Goal: Task Accomplishment & Management: Manage account settings

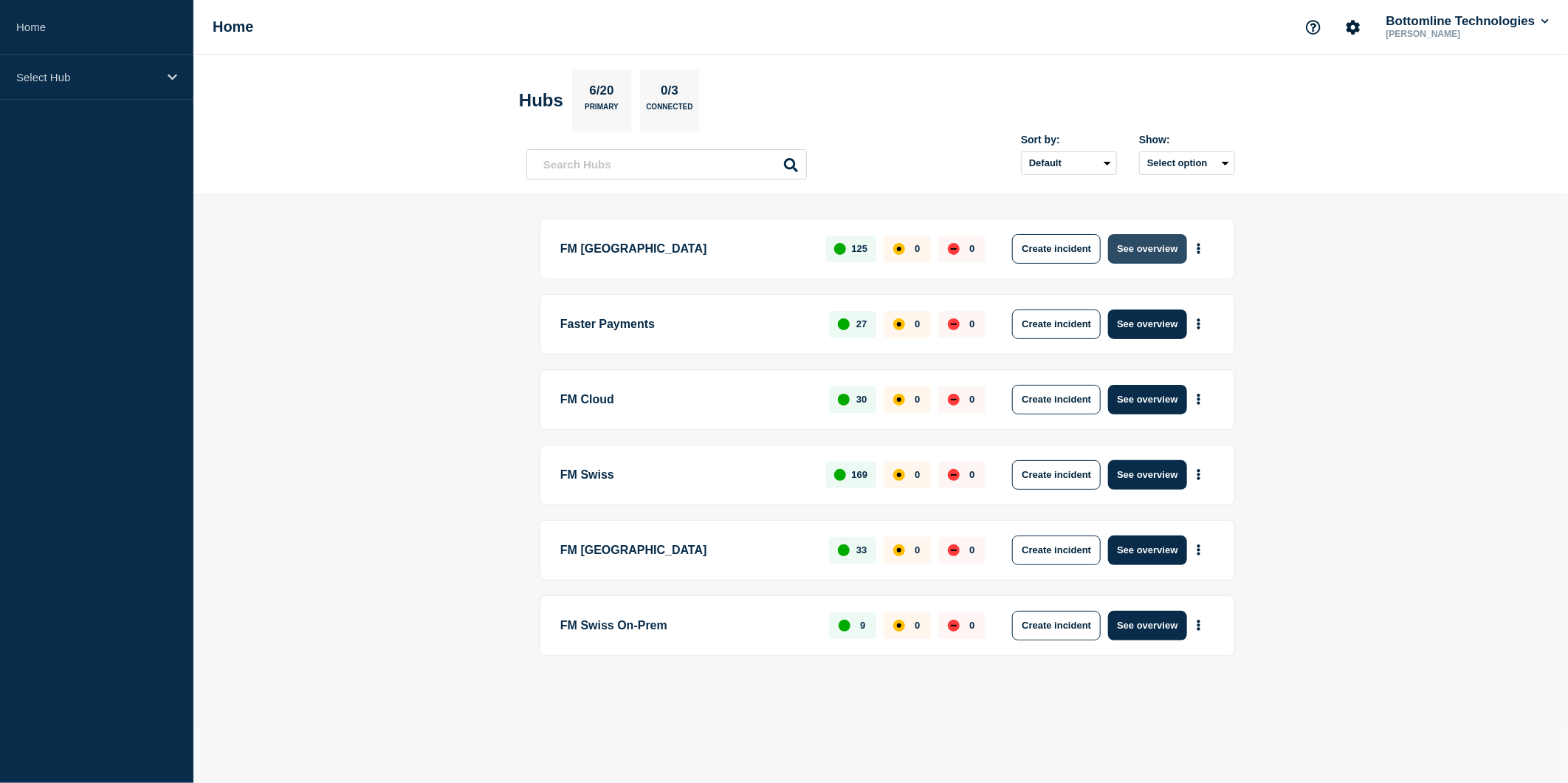
click at [1133, 248] on button "See overview" at bounding box center [1148, 249] width 78 height 29
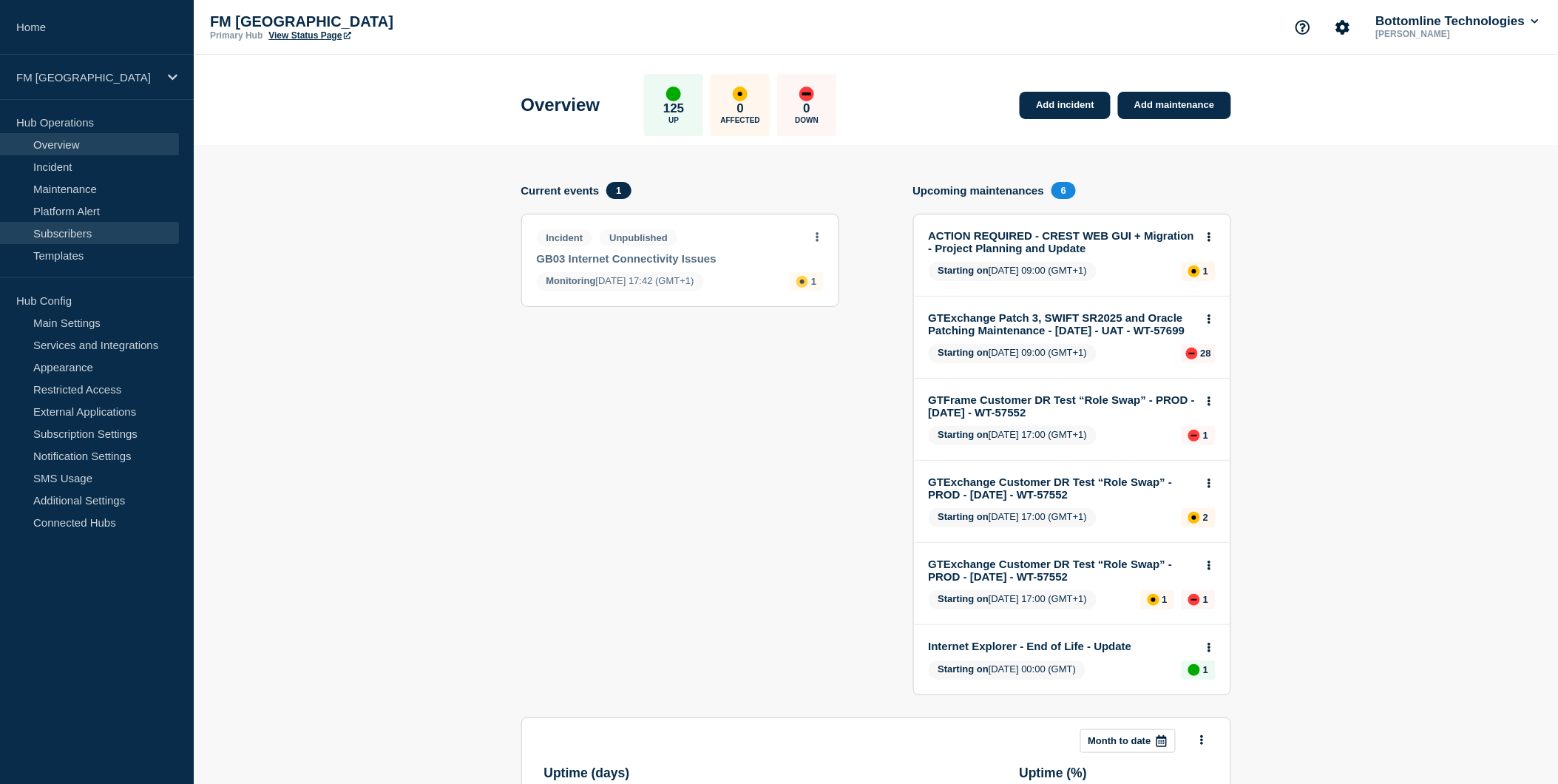
click at [90, 229] on link "Subscribers" at bounding box center [89, 233] width 179 height 22
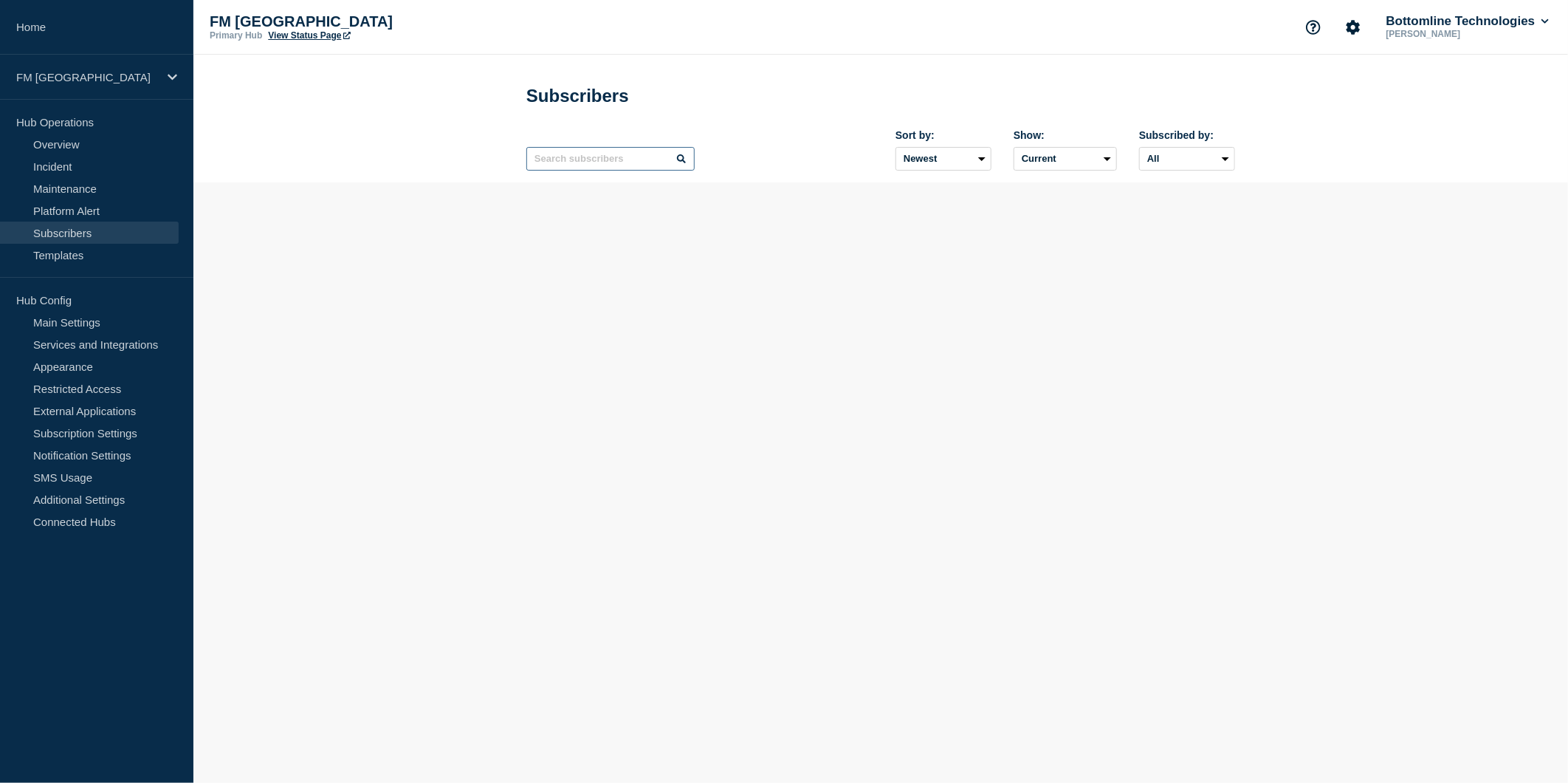
click at [592, 163] on input "text" at bounding box center [610, 159] width 168 height 24
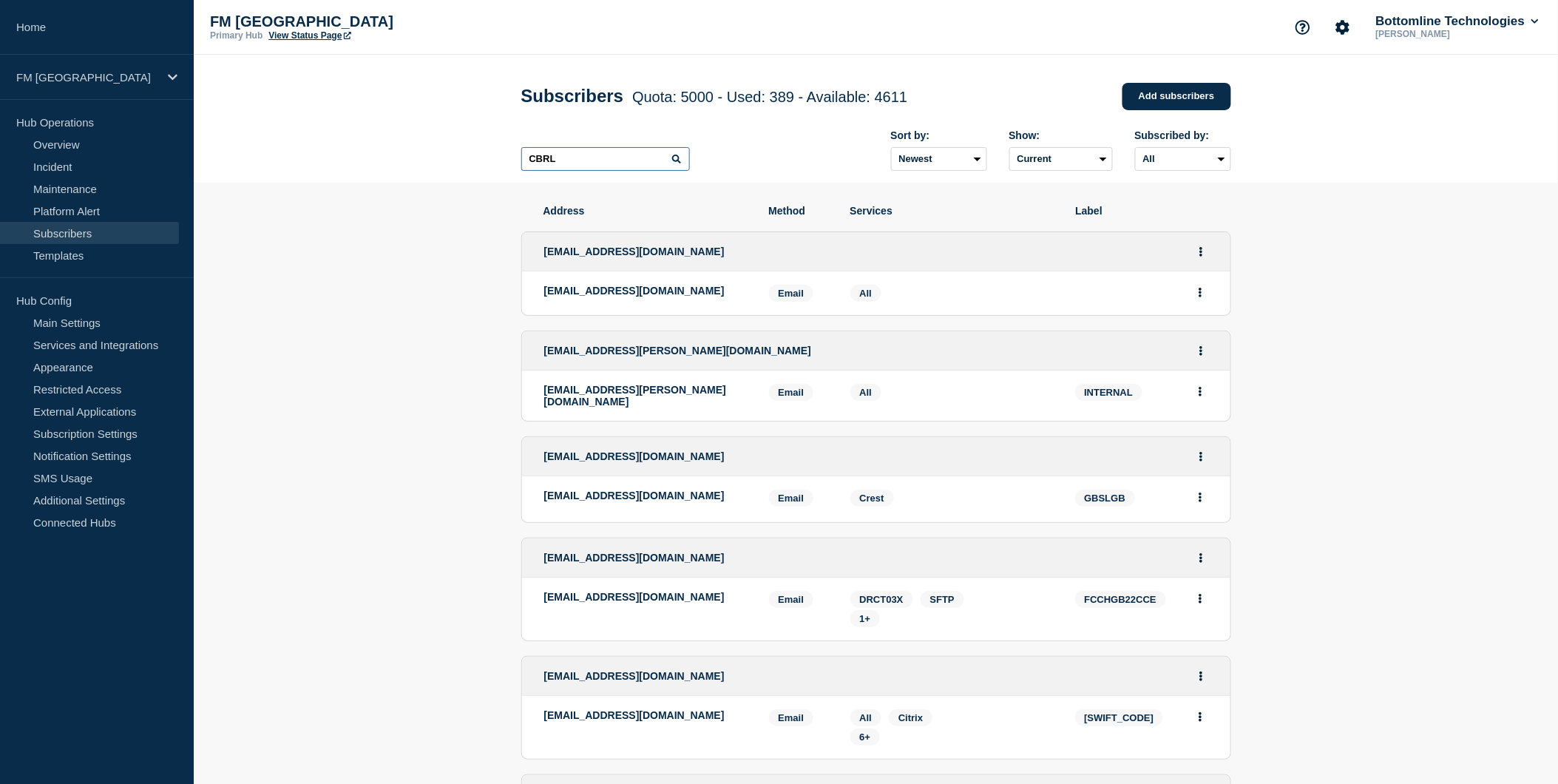
type input "CBRL"
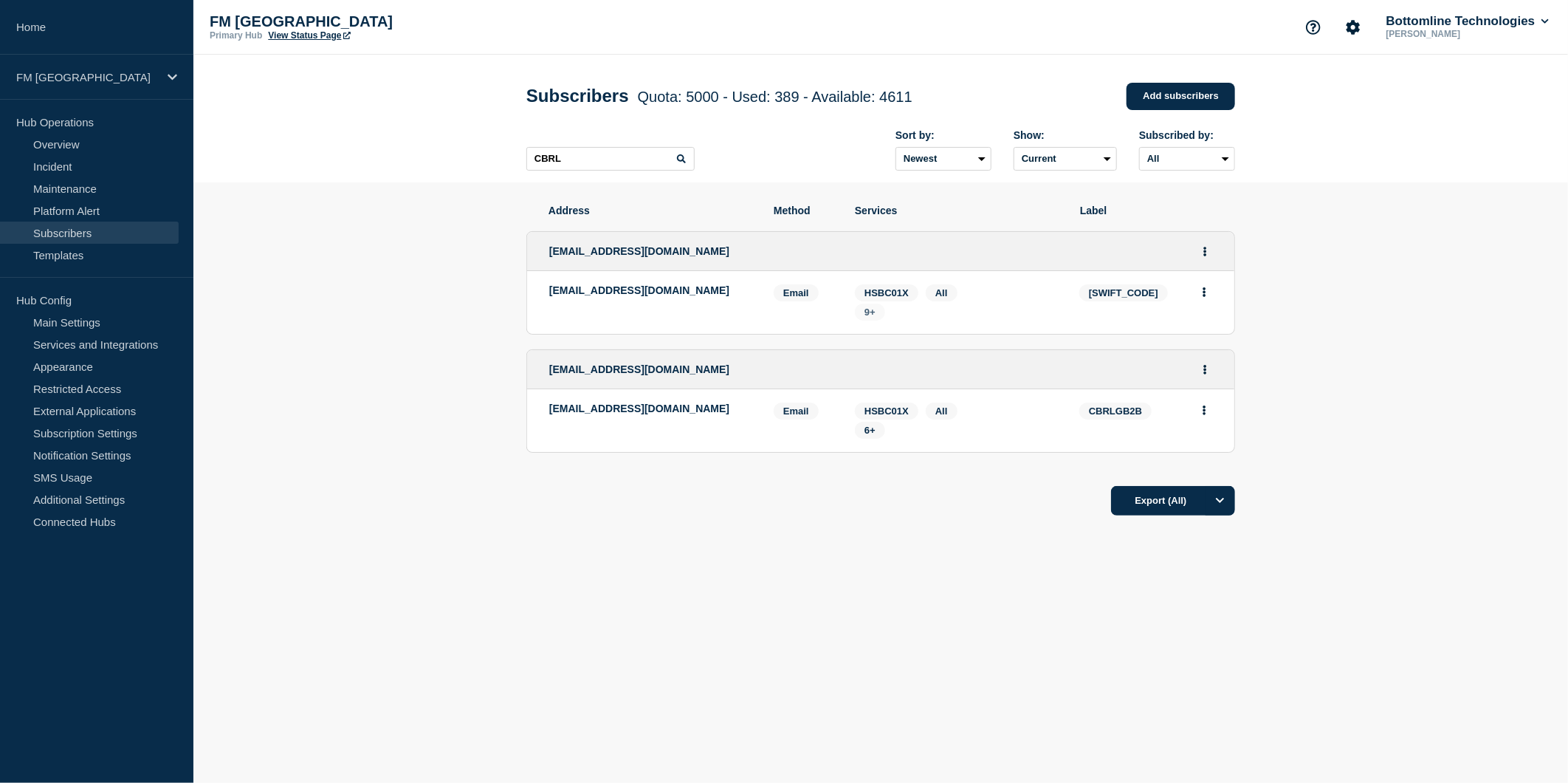
click at [866, 315] on span "9+" at bounding box center [870, 312] width 11 height 11
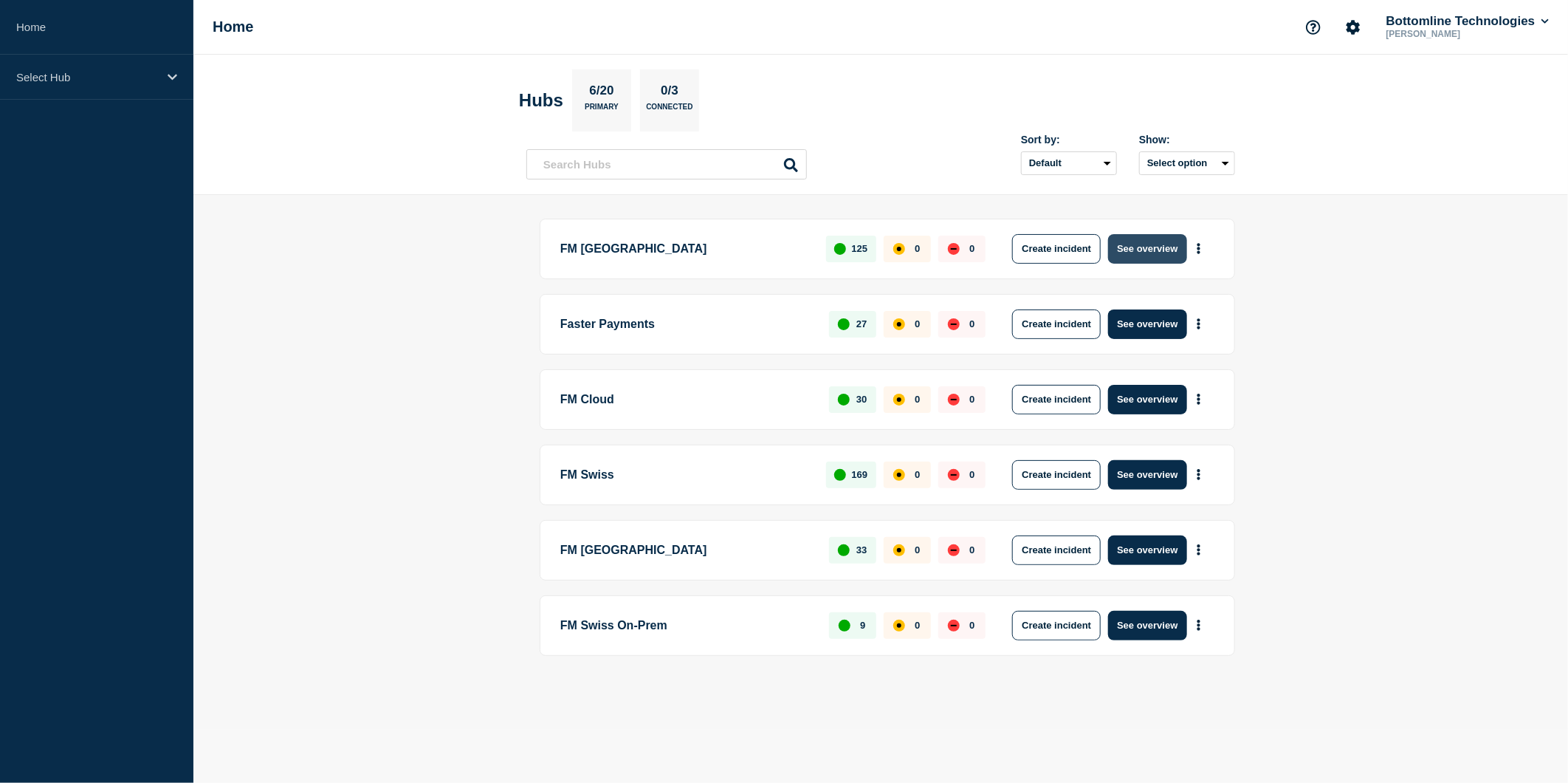
click at [1135, 248] on button "See overview" at bounding box center [1148, 249] width 78 height 29
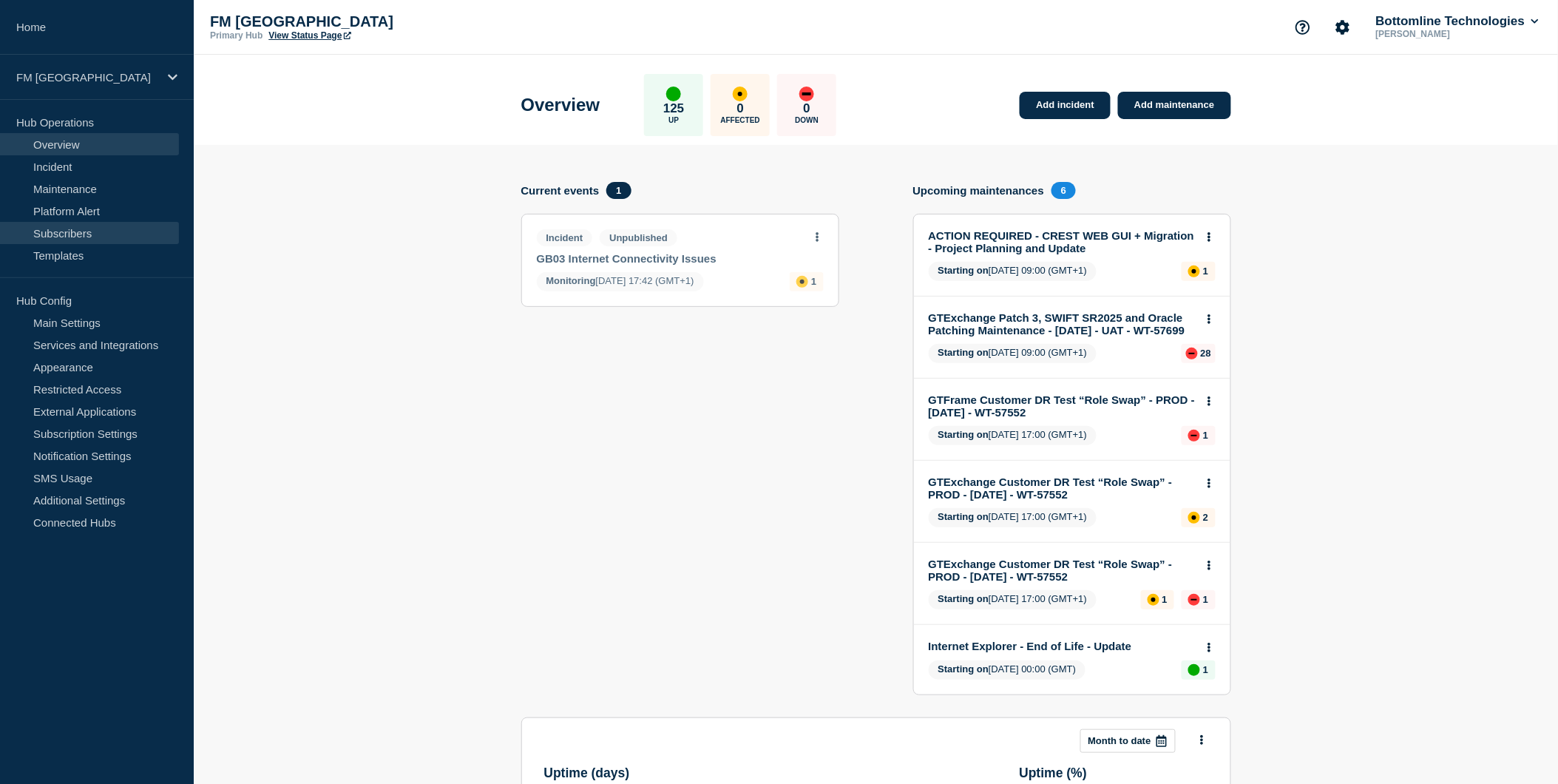
click at [82, 237] on link "Subscribers" at bounding box center [89, 233] width 179 height 22
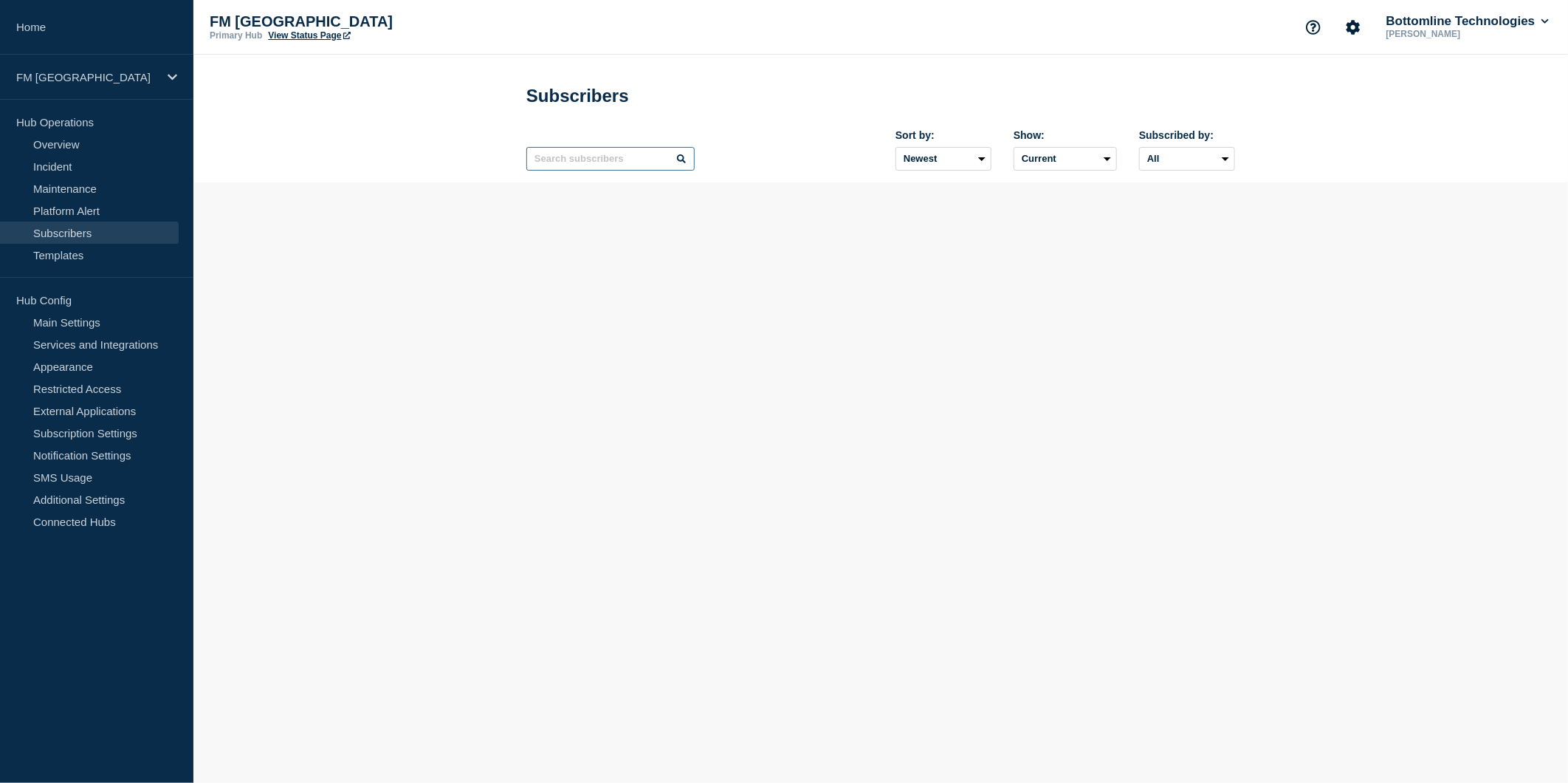
click at [612, 157] on input "text" at bounding box center [610, 159] width 168 height 24
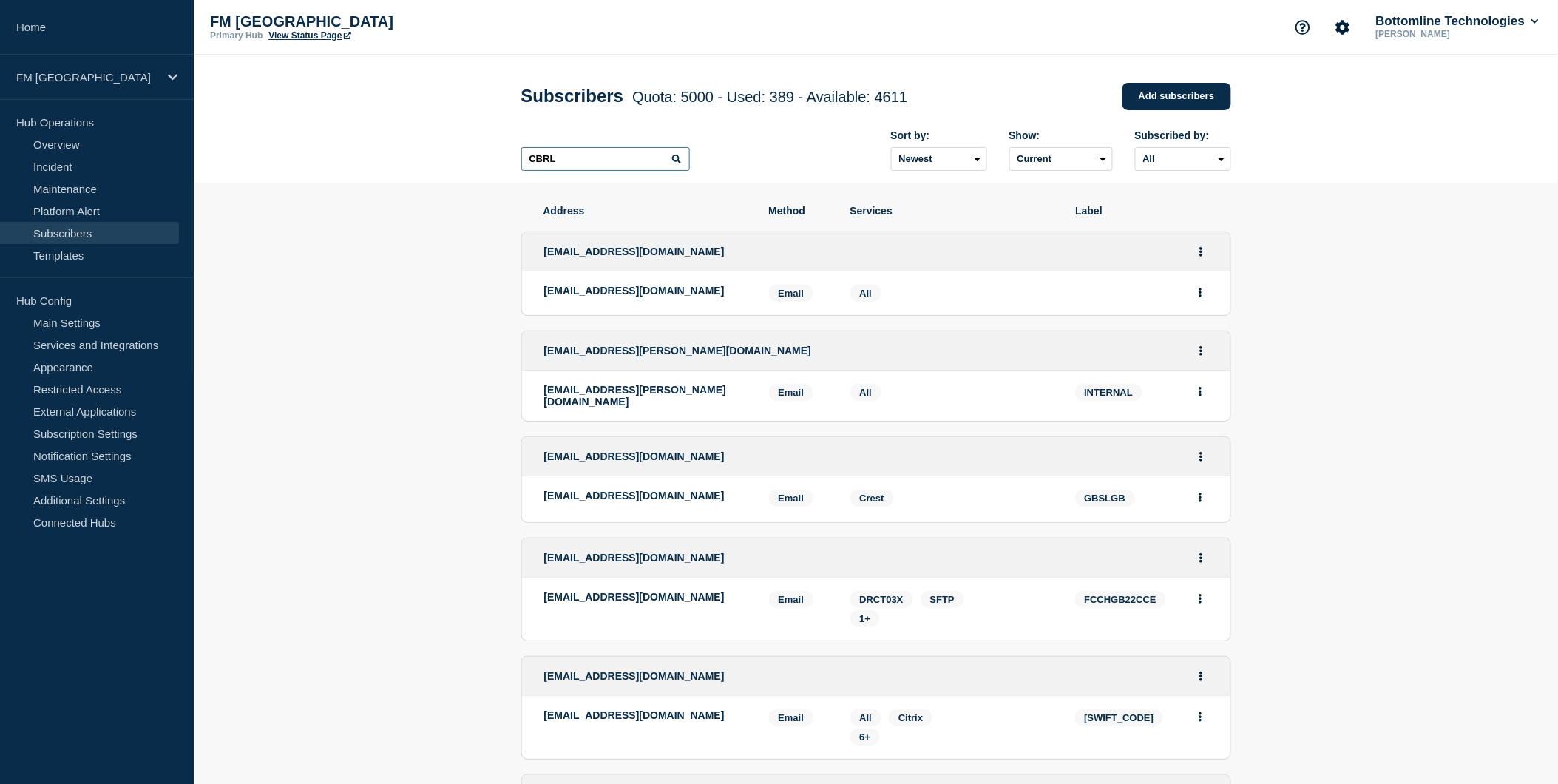
type input "CBRL"
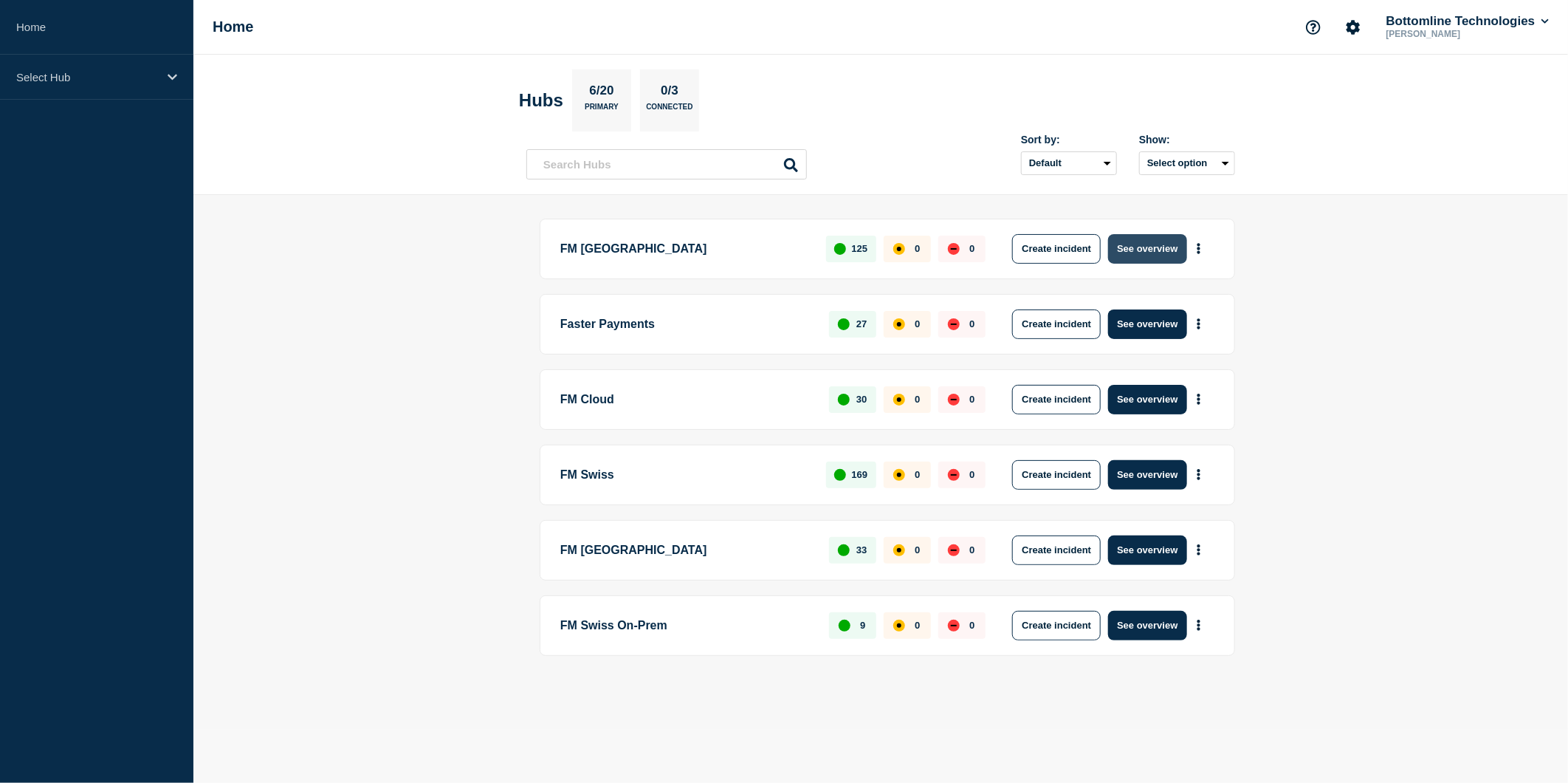
click at [1136, 256] on button "See overview" at bounding box center [1148, 249] width 78 height 29
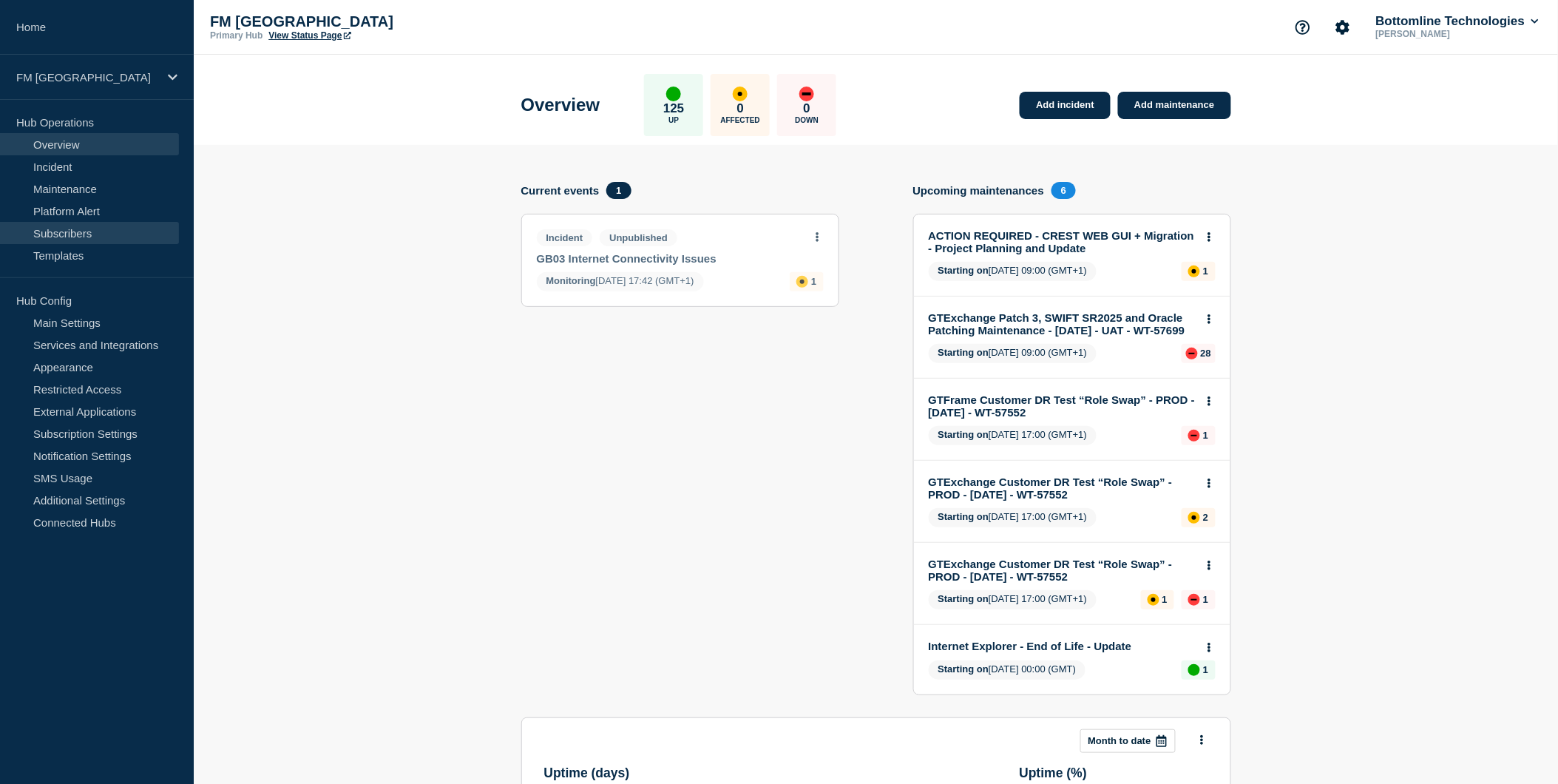
click at [94, 225] on link "Subscribers" at bounding box center [89, 233] width 179 height 22
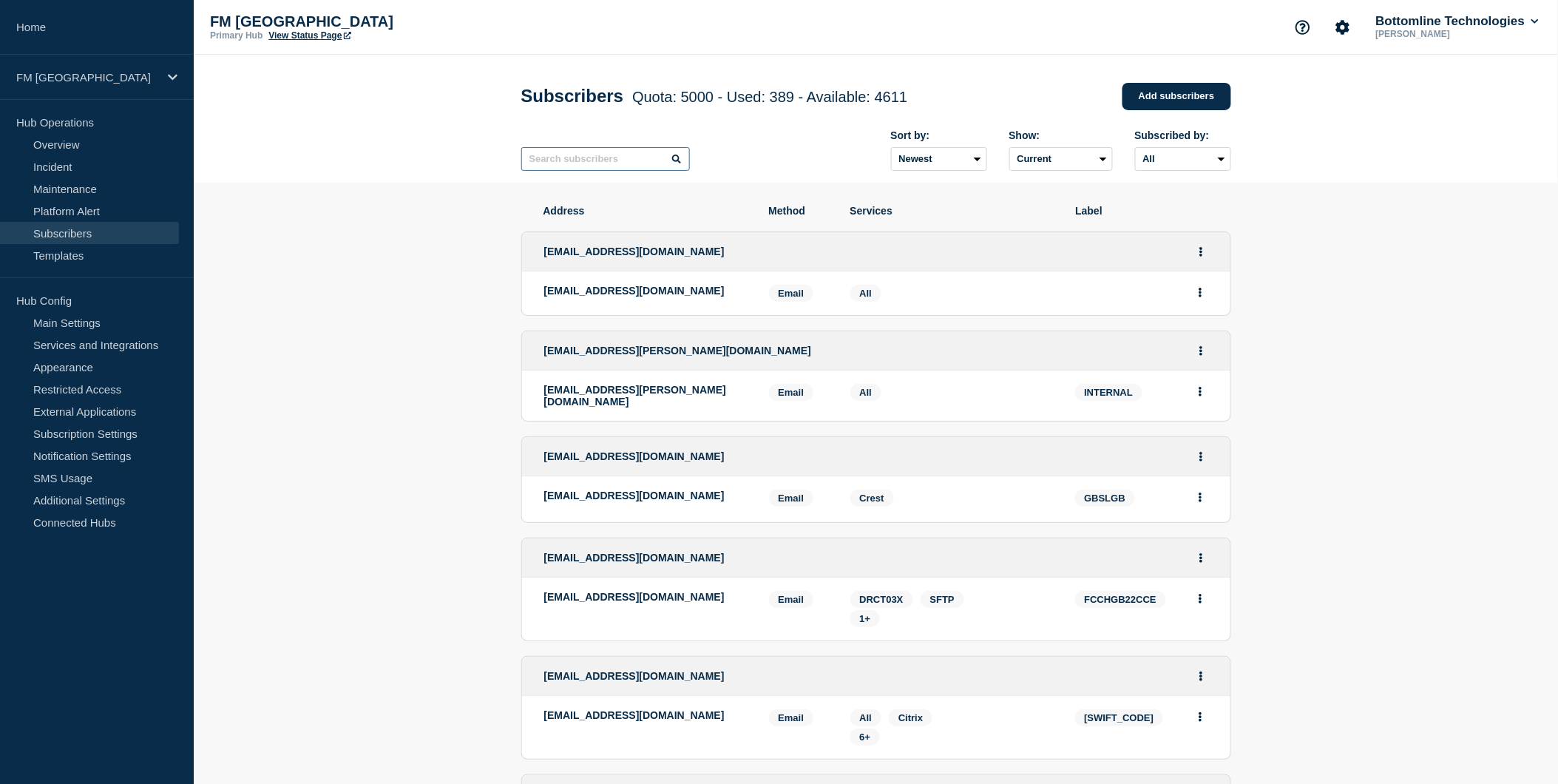
click at [544, 161] on input "text" at bounding box center [605, 159] width 168 height 24
type input "CBRL"
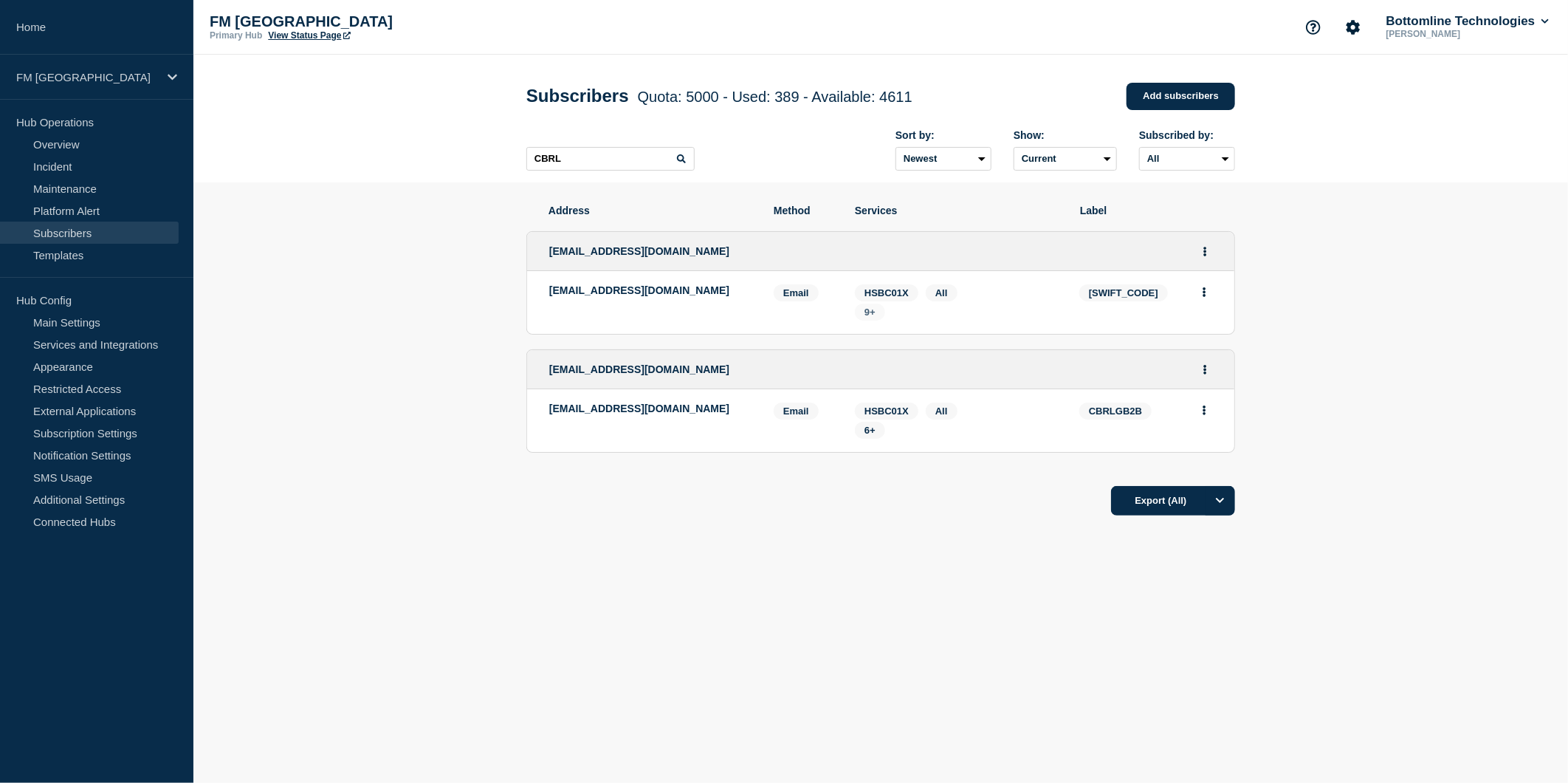
click at [872, 313] on span "9+" at bounding box center [870, 312] width 11 height 11
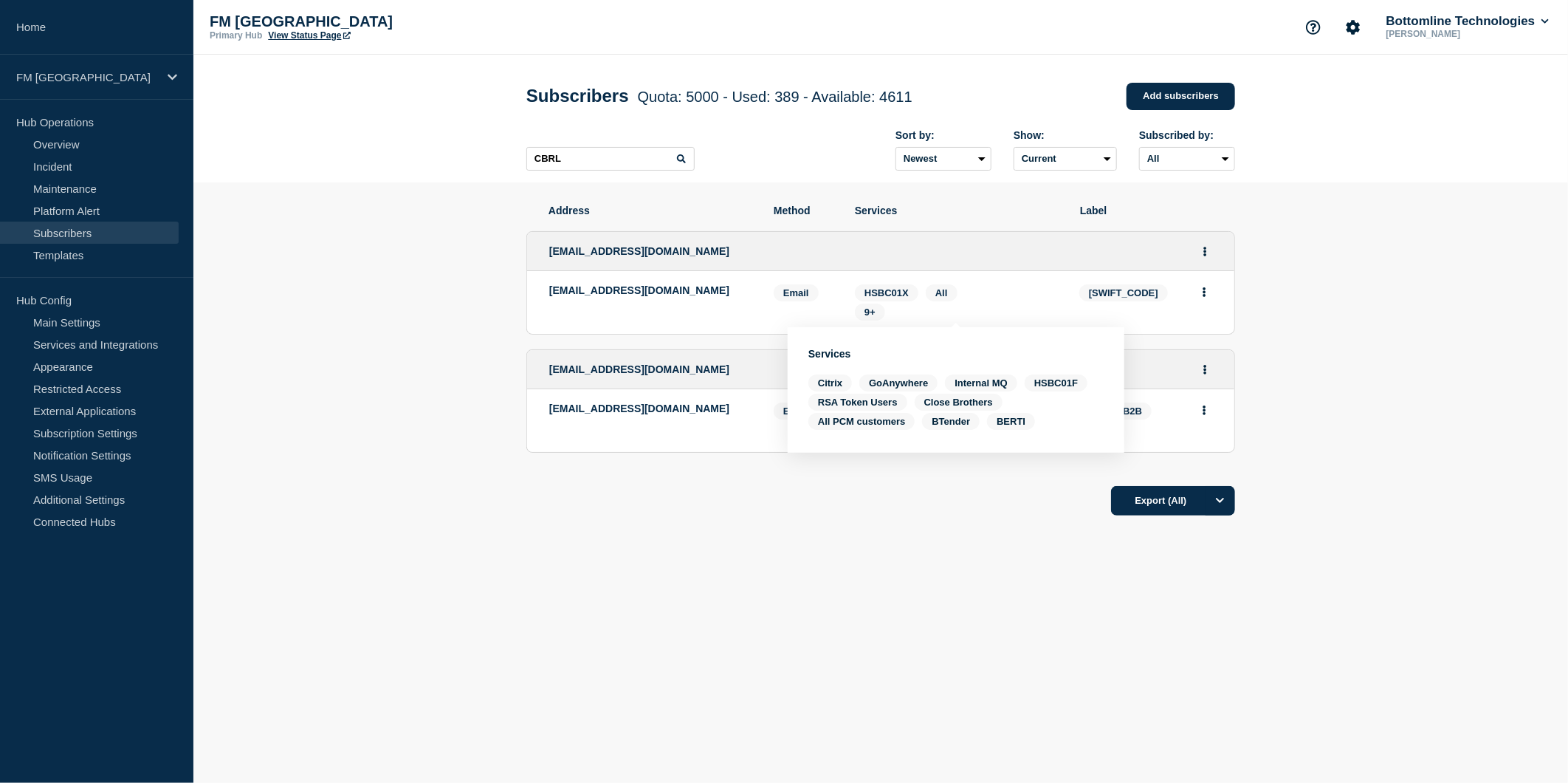
click at [805, 563] on div "Address Method Services Label [EMAIL_ADDRESS][DOMAIN_NAME] [EMAIL_ADDRESS][DOMA…" at bounding box center [881, 405] width 709 height 445
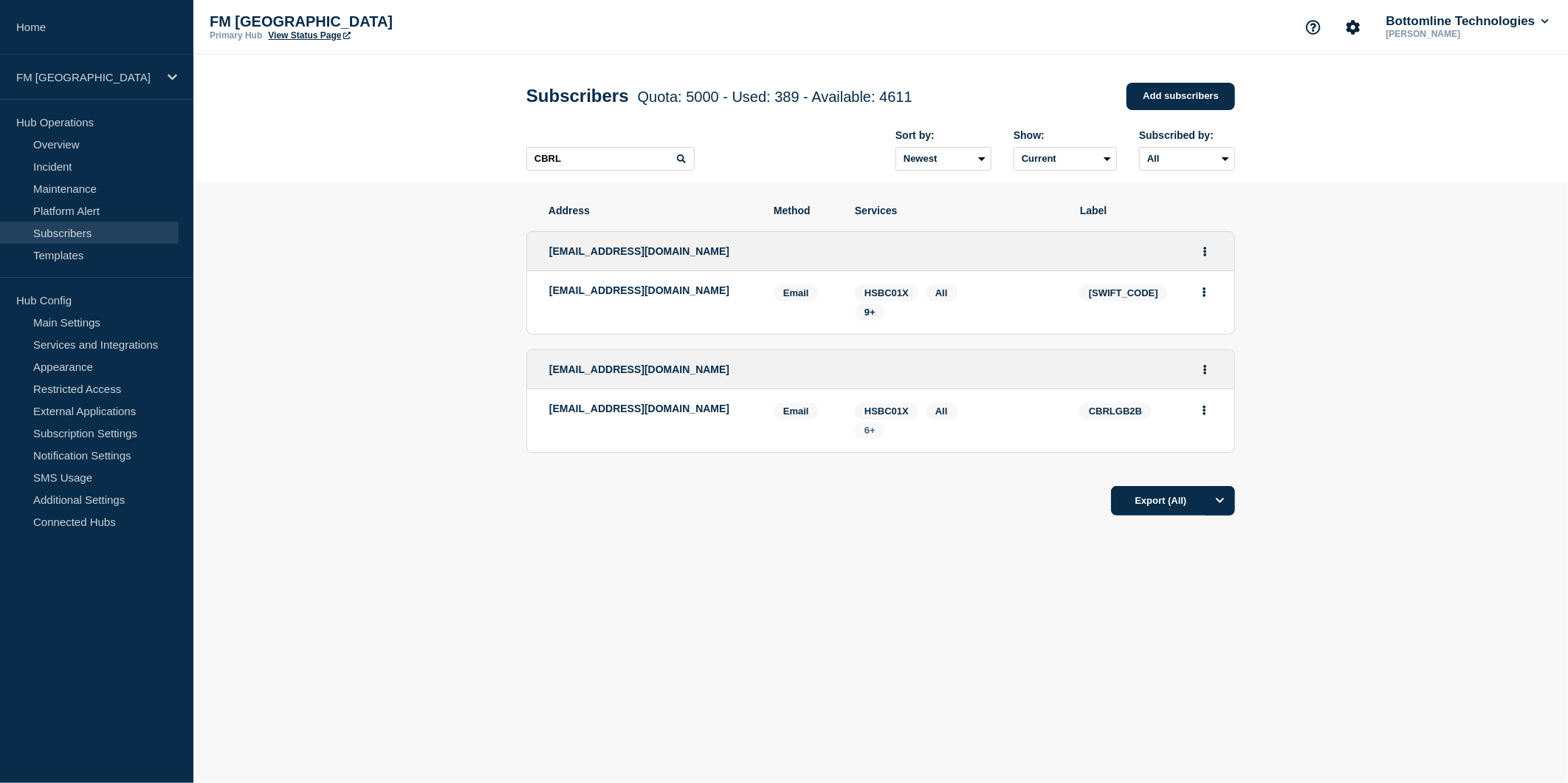
click at [870, 431] on span "6+" at bounding box center [870, 430] width 11 height 11
